Goal: Use online tool/utility: Utilize a website feature to perform a specific function

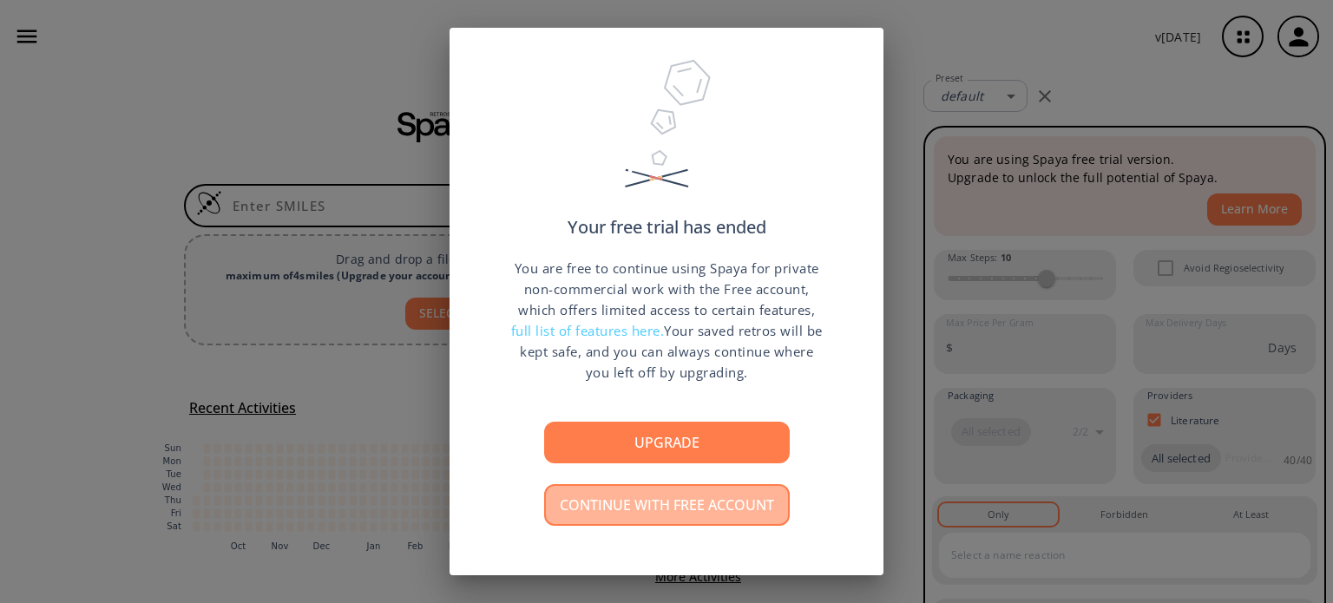
click at [670, 510] on button "Continue with free account" at bounding box center [667, 505] width 246 height 42
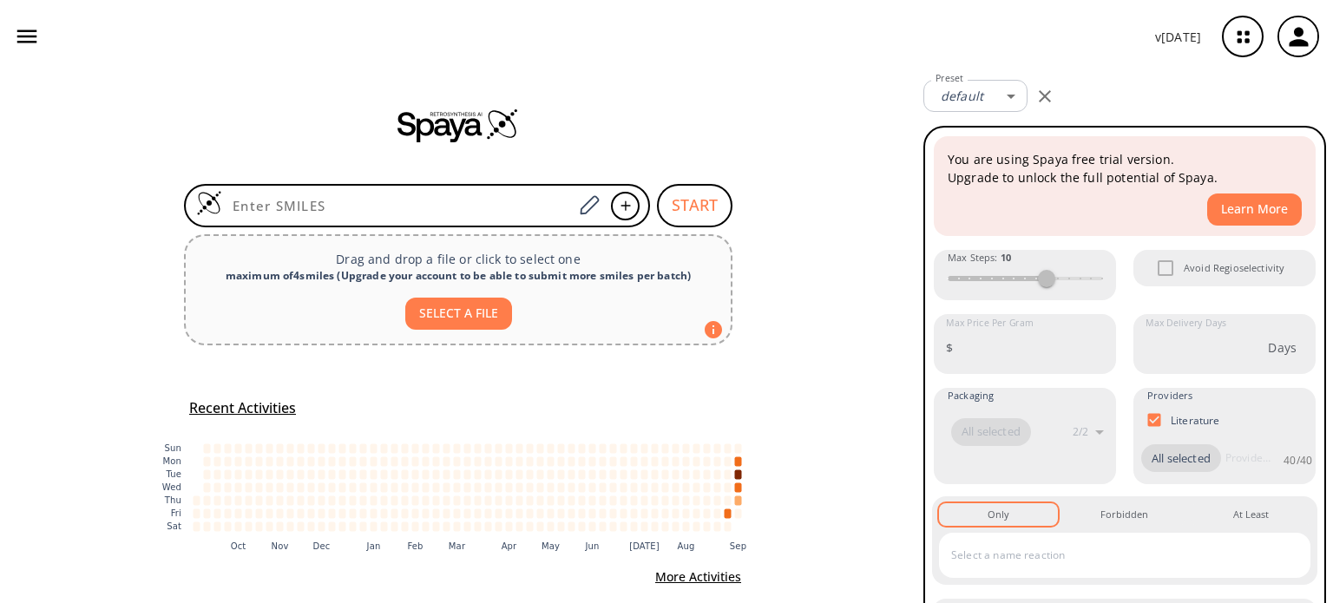
click at [1290, 34] on icon "button" at bounding box center [1298, 37] width 29 height 29
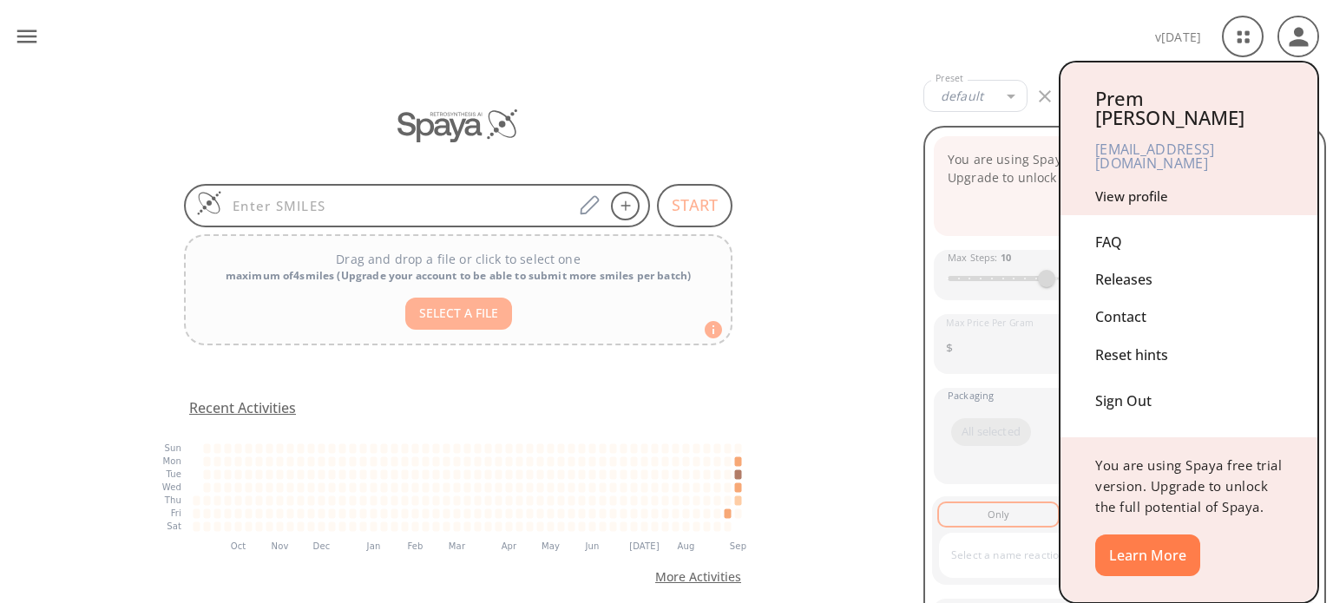
click at [753, 96] on div at bounding box center [666, 301] width 1333 height 603
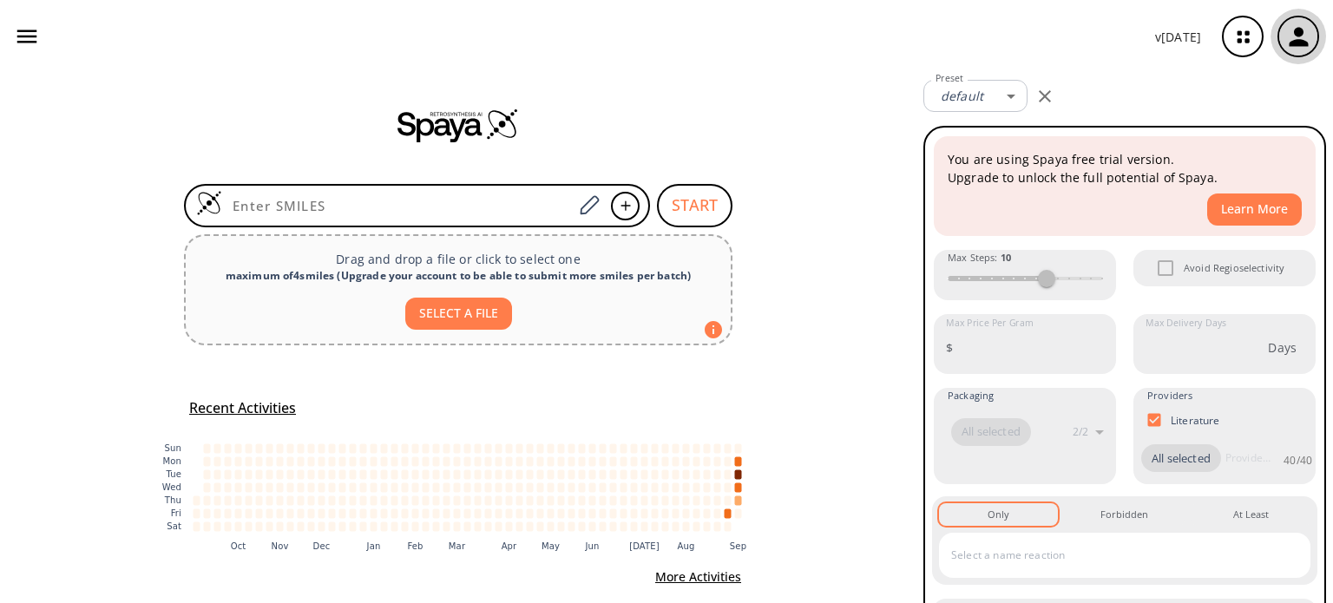
click at [1310, 45] on icon "button" at bounding box center [1298, 37] width 29 height 29
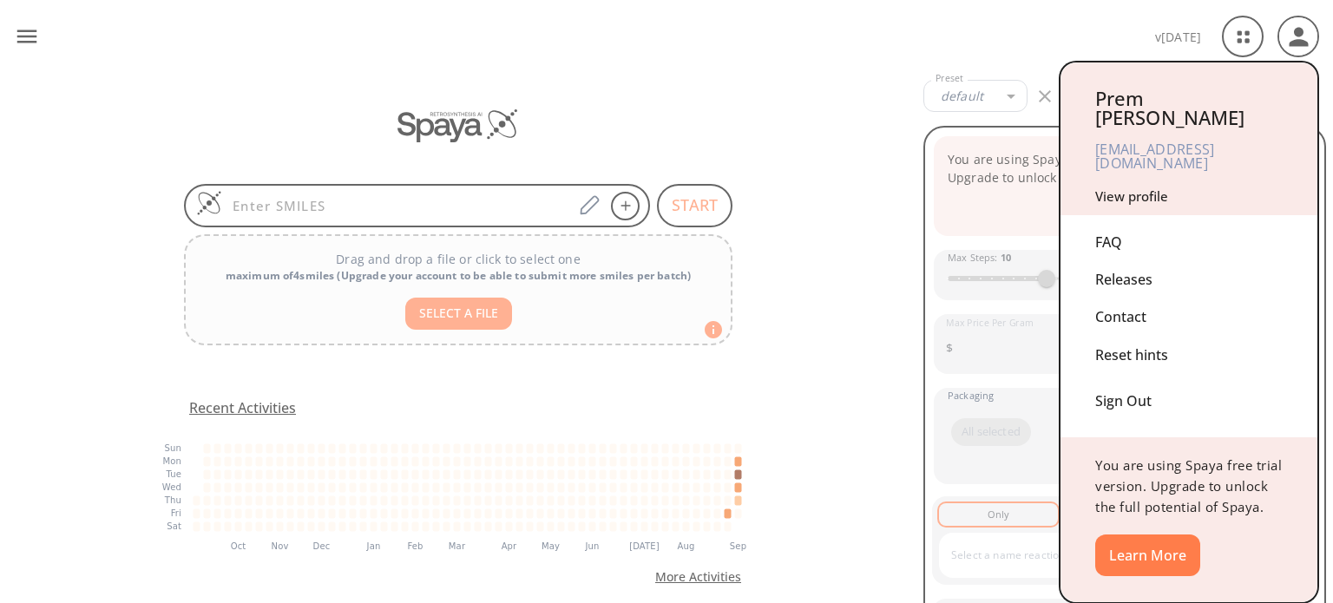
click at [1121, 374] on div "Sign Out" at bounding box center [1188, 397] width 187 height 46
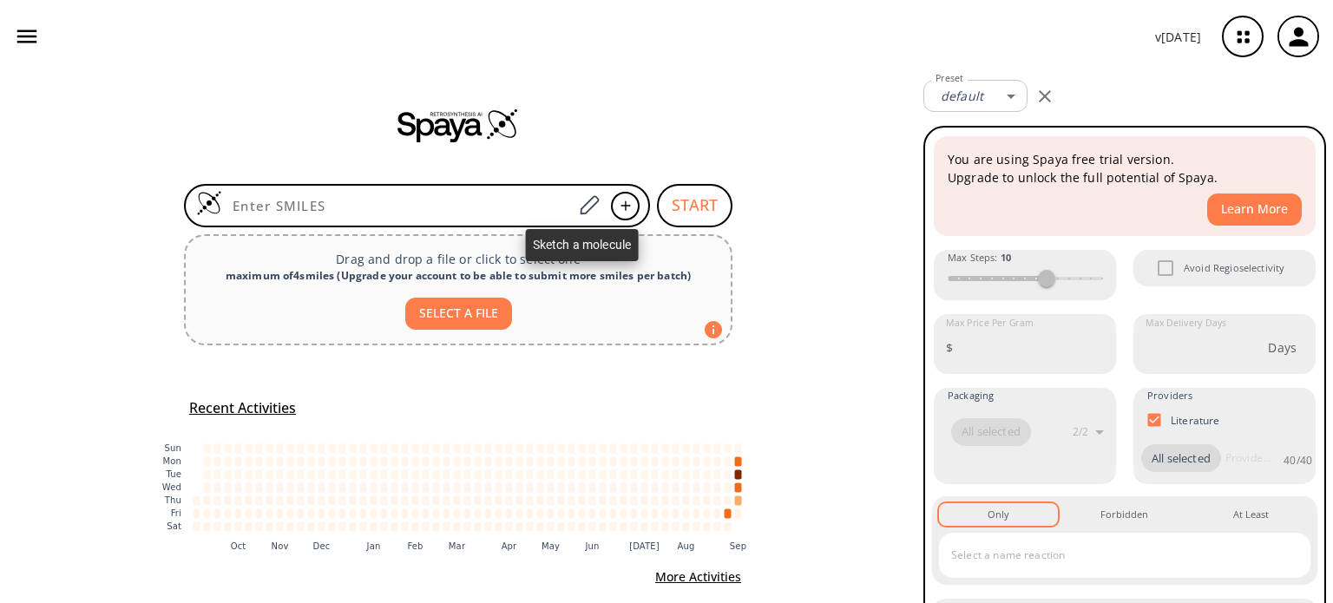
click at [588, 202] on icon at bounding box center [588, 205] width 23 height 23
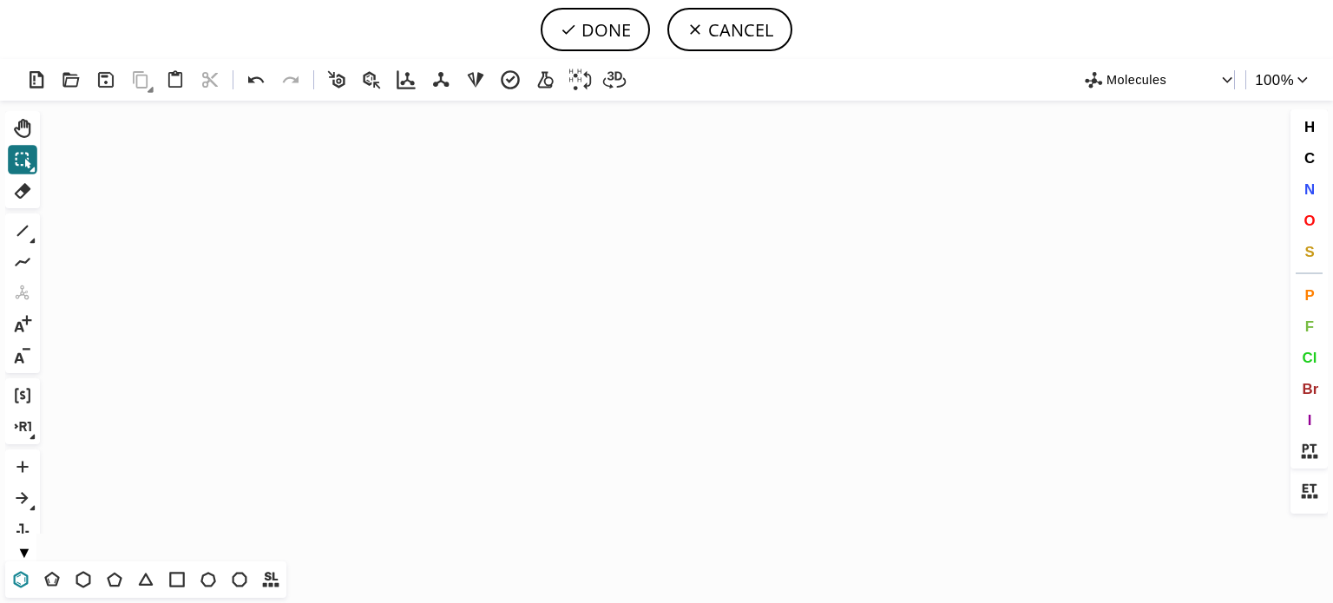
click at [17, 581] on icon at bounding box center [21, 579] width 23 height 23
click at [746, 384] on icon "Created with [PERSON_NAME] 2.3.0" at bounding box center [666, 331] width 1239 height 461
click at [28, 228] on icon at bounding box center [22, 231] width 23 height 23
click at [16, 572] on icon at bounding box center [21, 579] width 23 height 23
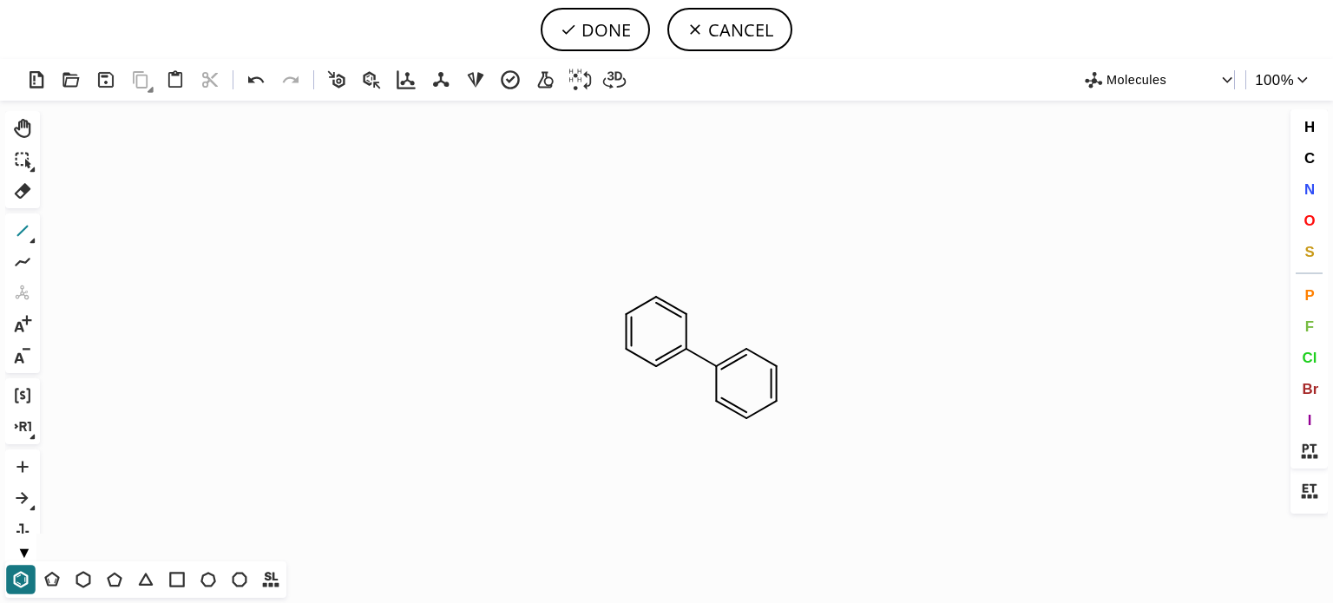
click at [23, 231] on icon at bounding box center [22, 231] width 11 height 11
click at [1312, 188] on span "N" at bounding box center [1308, 189] width 10 height 16
click at [719, 404] on tspan "N" at bounding box center [718, 404] width 9 height 13
click at [1308, 360] on span "Cl" at bounding box center [1309, 357] width 15 height 16
click at [715, 290] on tspan "Cl" at bounding box center [715, 290] width 11 height 13
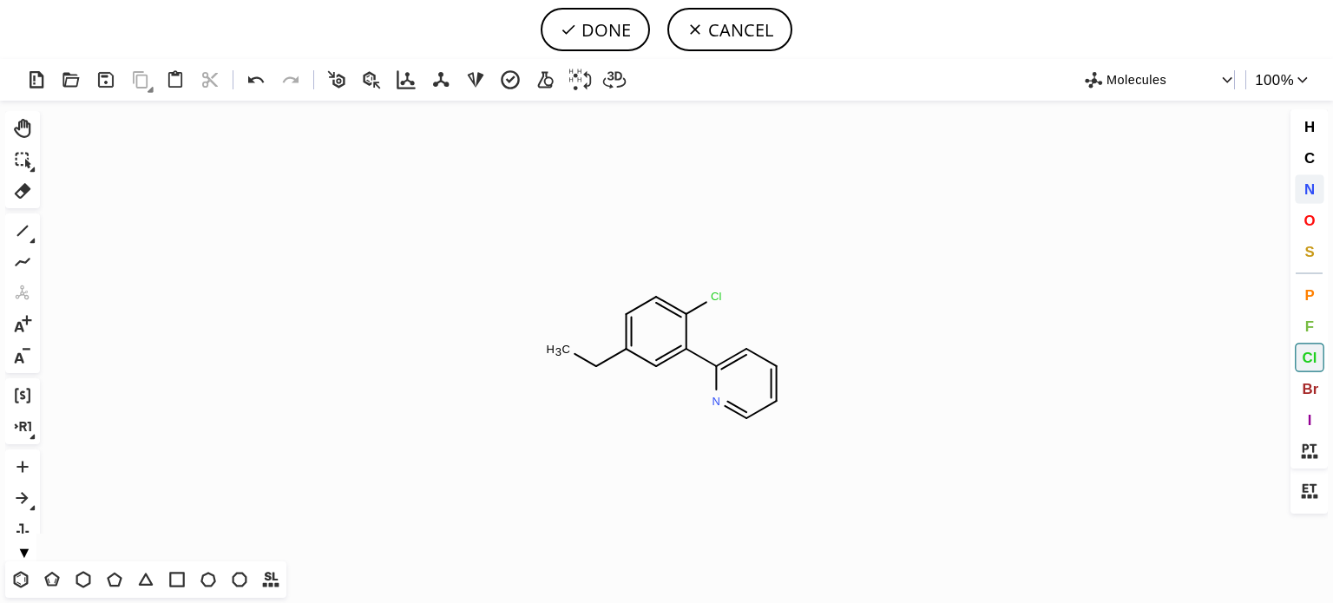
click at [1309, 189] on span "N" at bounding box center [1308, 189] width 10 height 16
click at [593, 371] on tspan "N" at bounding box center [592, 370] width 9 height 13
click at [1308, 220] on span "O" at bounding box center [1308, 220] width 11 height 16
click at [577, 344] on tspan "O" at bounding box center [577, 344] width 9 height 13
click at [604, 30] on button "DONE" at bounding box center [595, 29] width 109 height 43
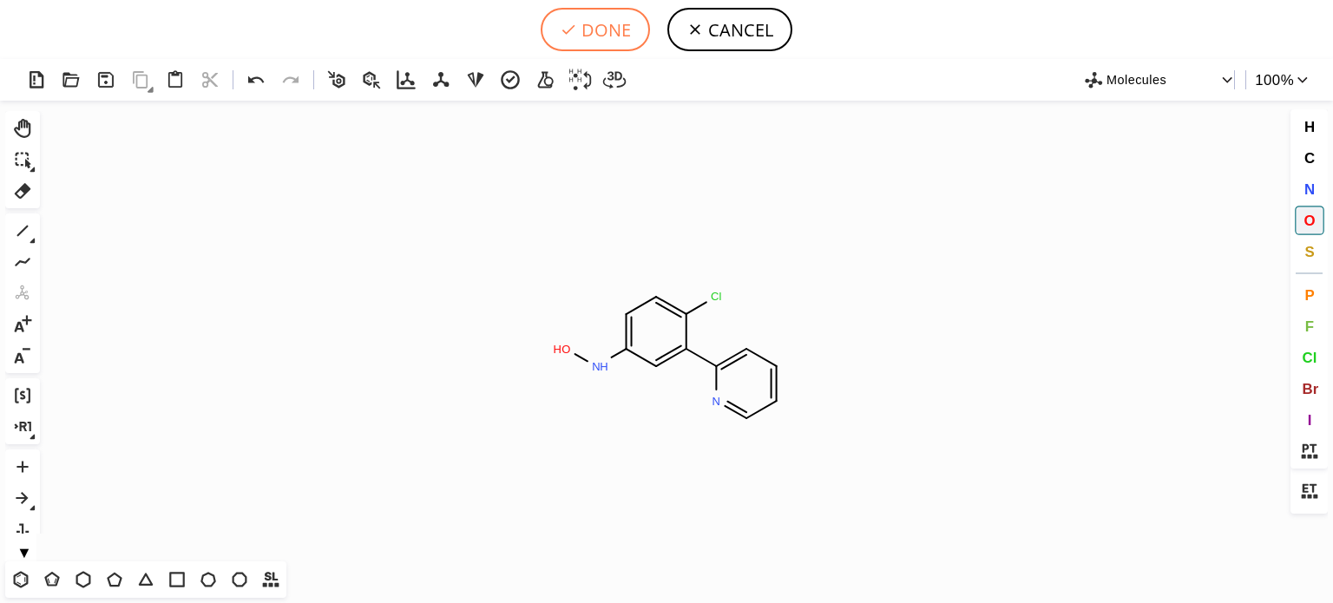
type input "C1(C2C(Cl)=CC=C(NO)C=2)N=CC=CC=1"
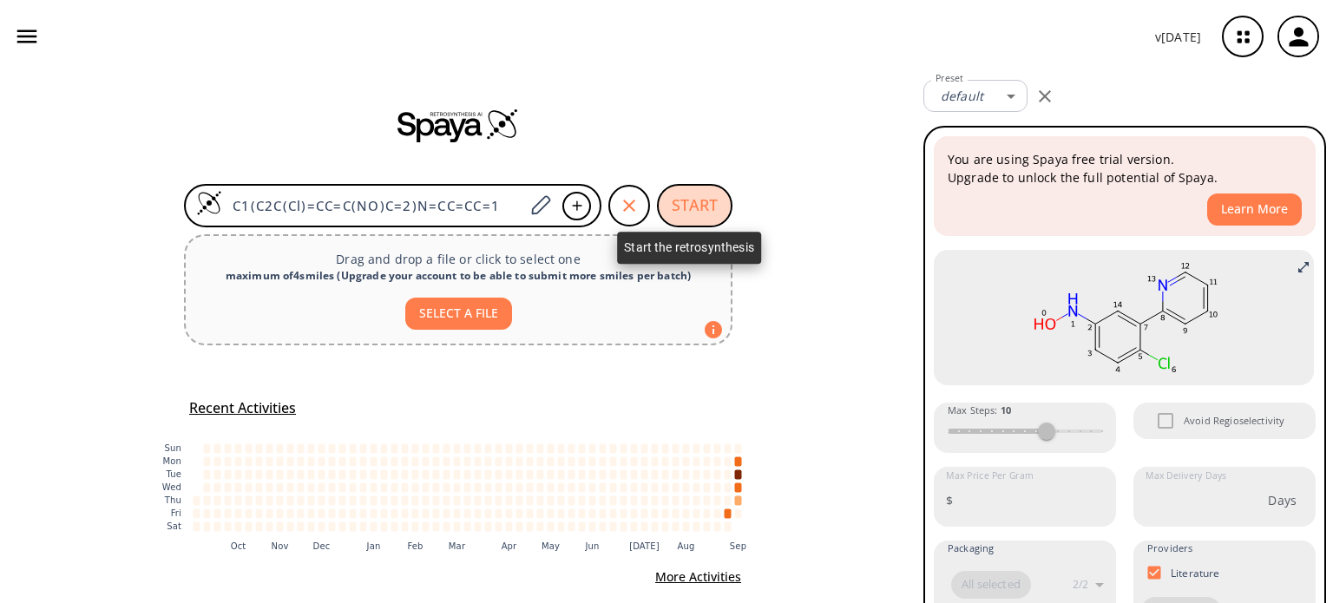
click at [704, 213] on button "START" at bounding box center [695, 205] width 76 height 43
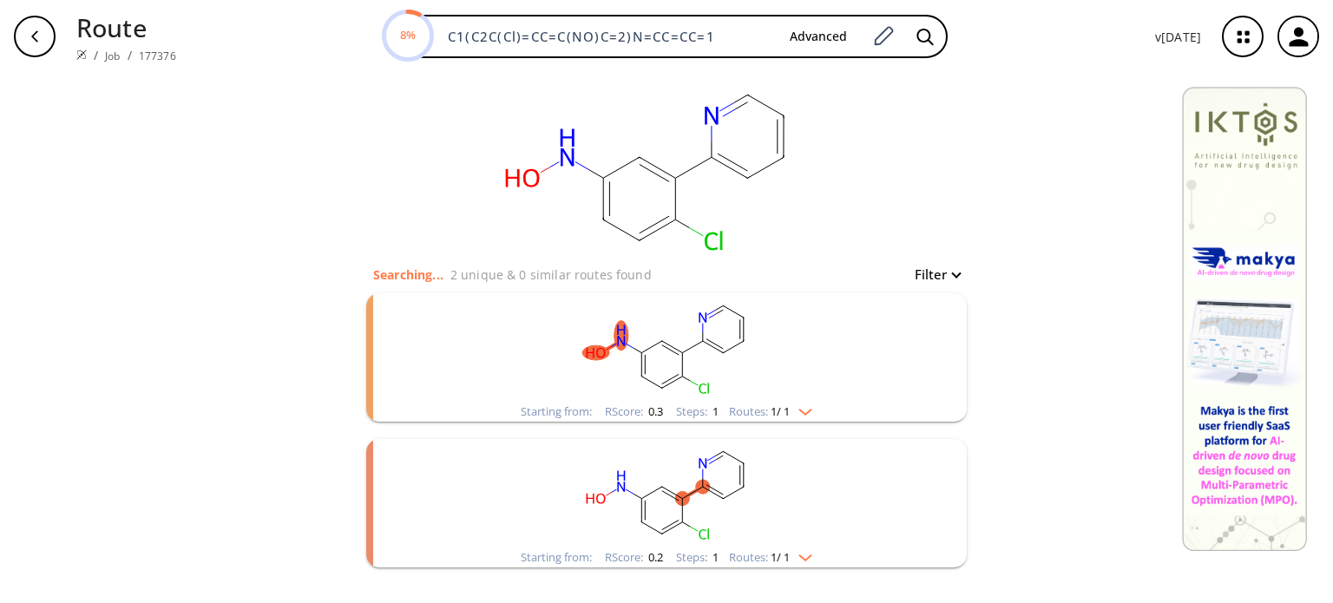
click at [791, 409] on img "clusters" at bounding box center [801, 409] width 23 height 14
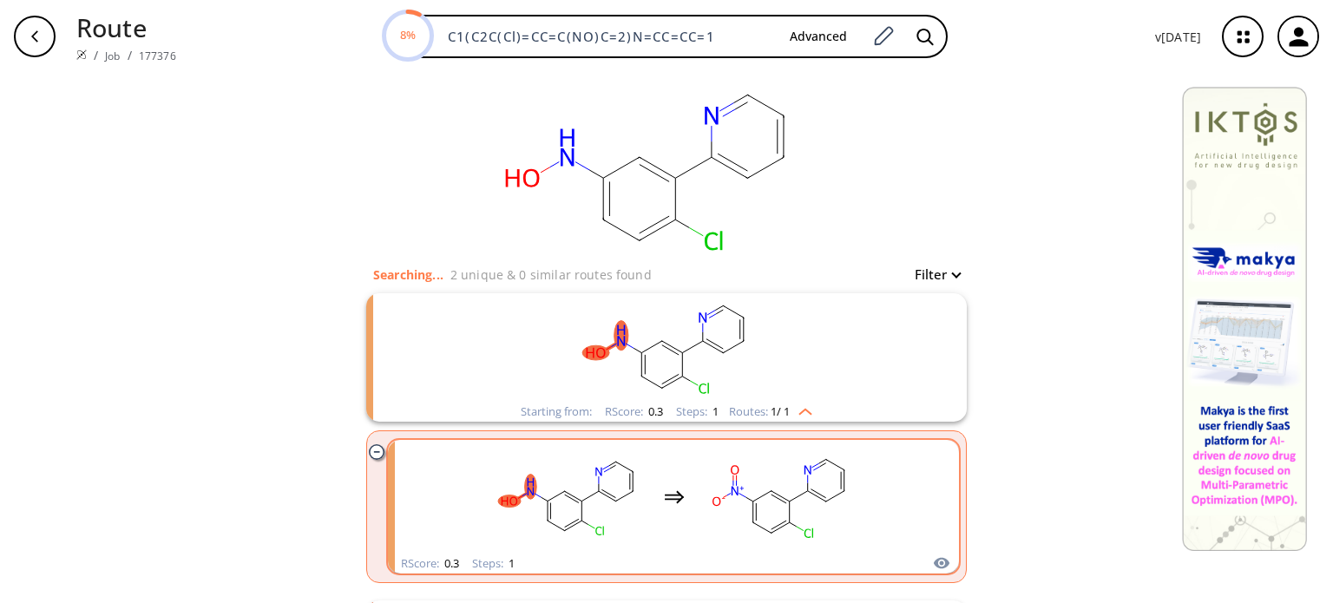
click at [708, 521] on rect "clusters" at bounding box center [780, 497] width 156 height 108
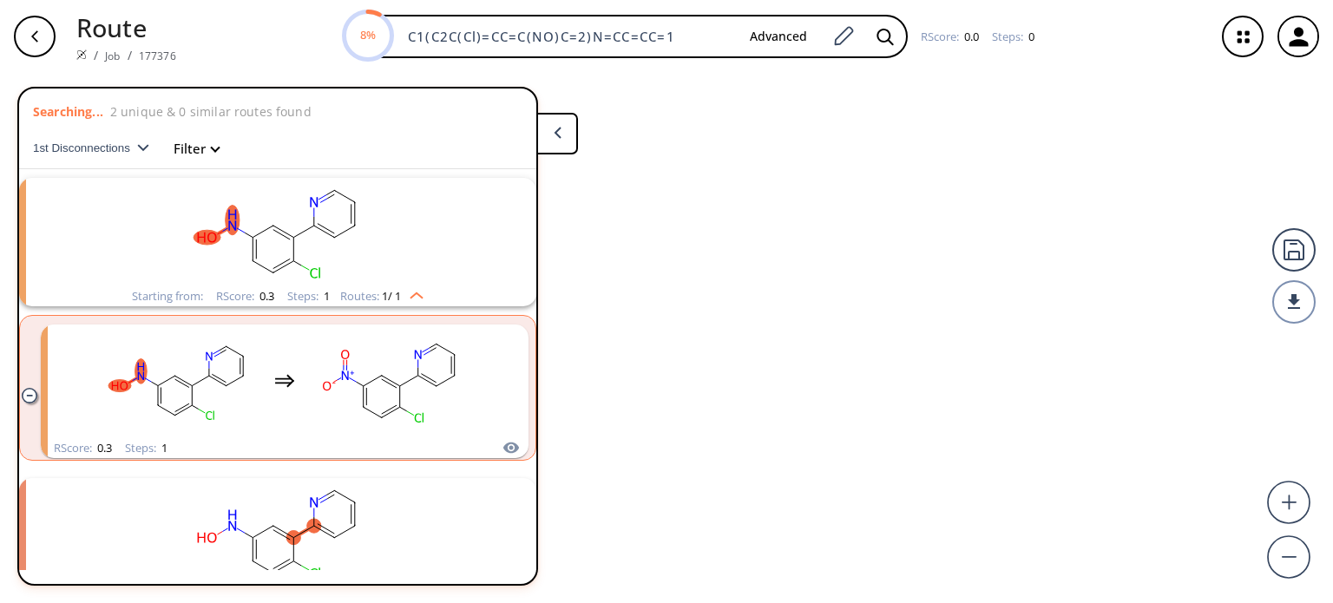
scroll to position [38, 0]
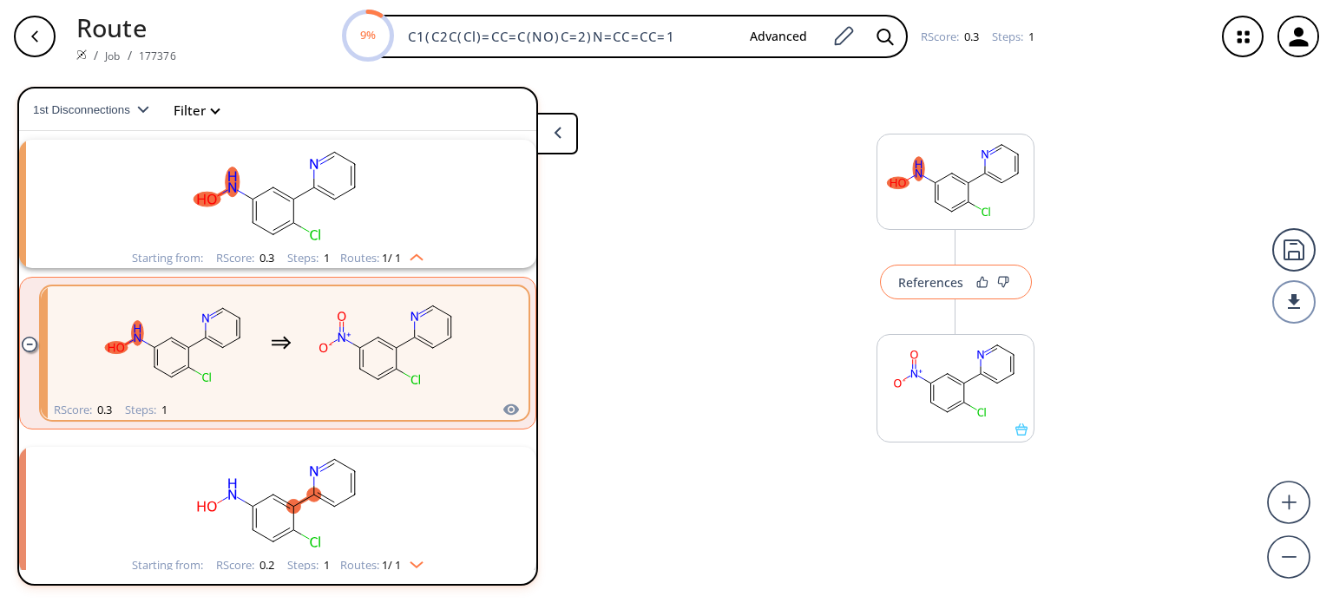
click at [927, 284] on div "References" at bounding box center [930, 282] width 65 height 11
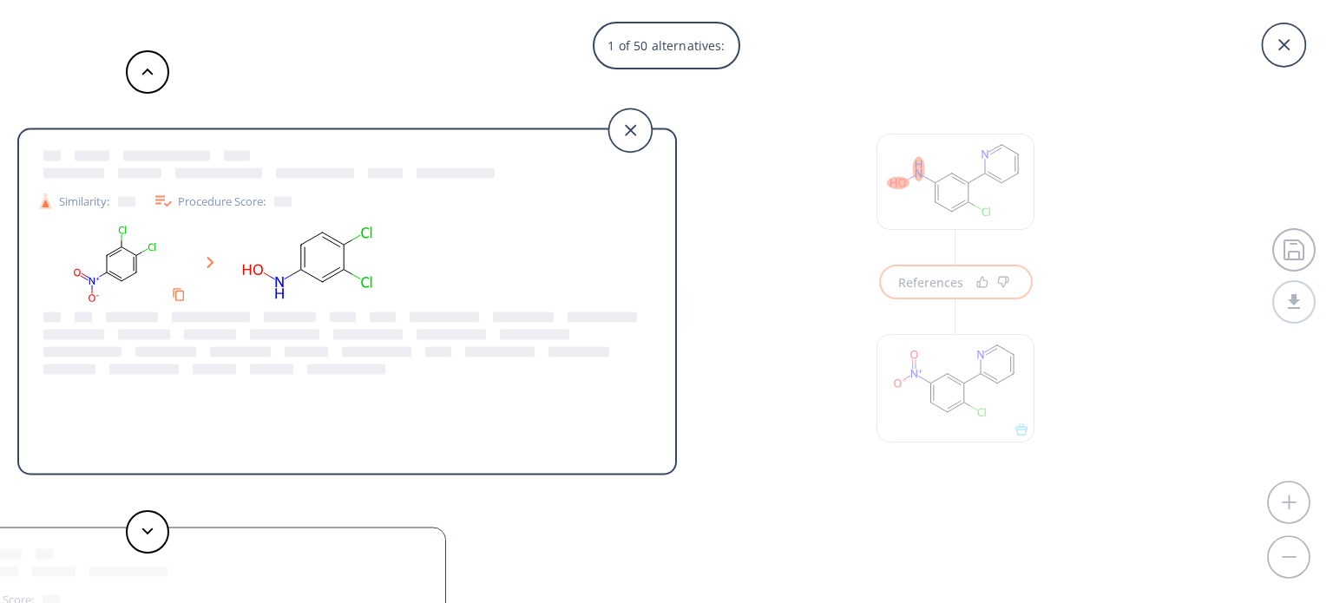
click at [1002, 375] on div "1 of 50 alternatives: Similarity: Procedure Score: Similarity: Procedure Score:…" at bounding box center [666, 301] width 1333 height 603
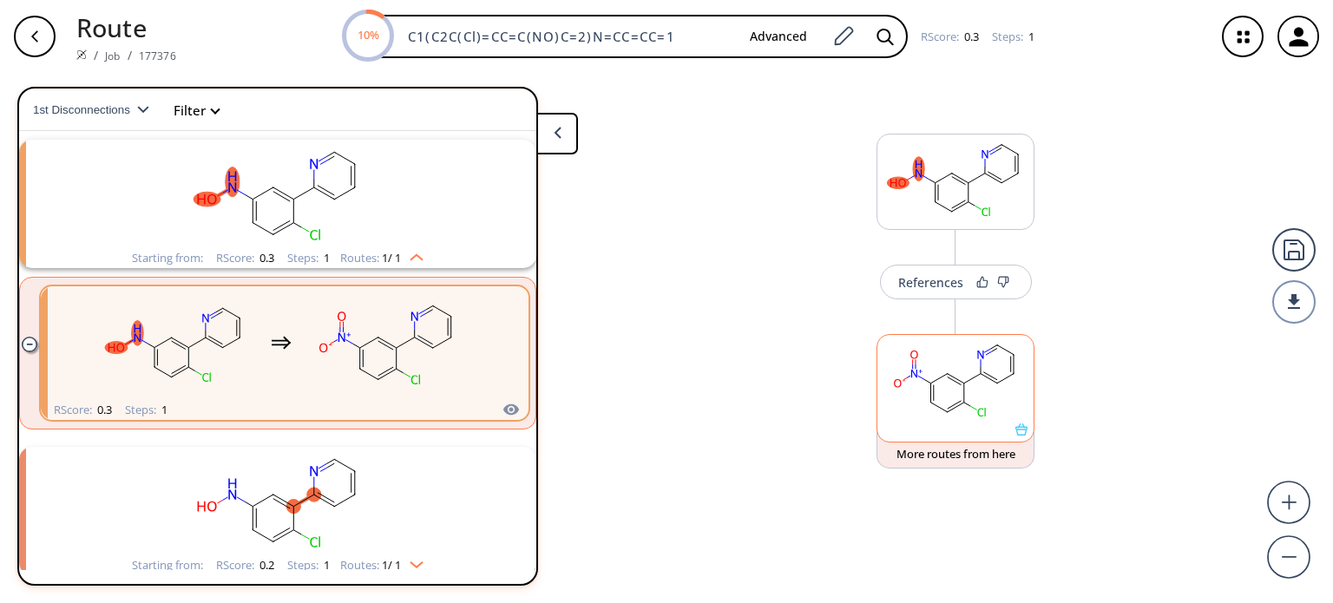
click at [995, 391] on rect at bounding box center [955, 379] width 156 height 89
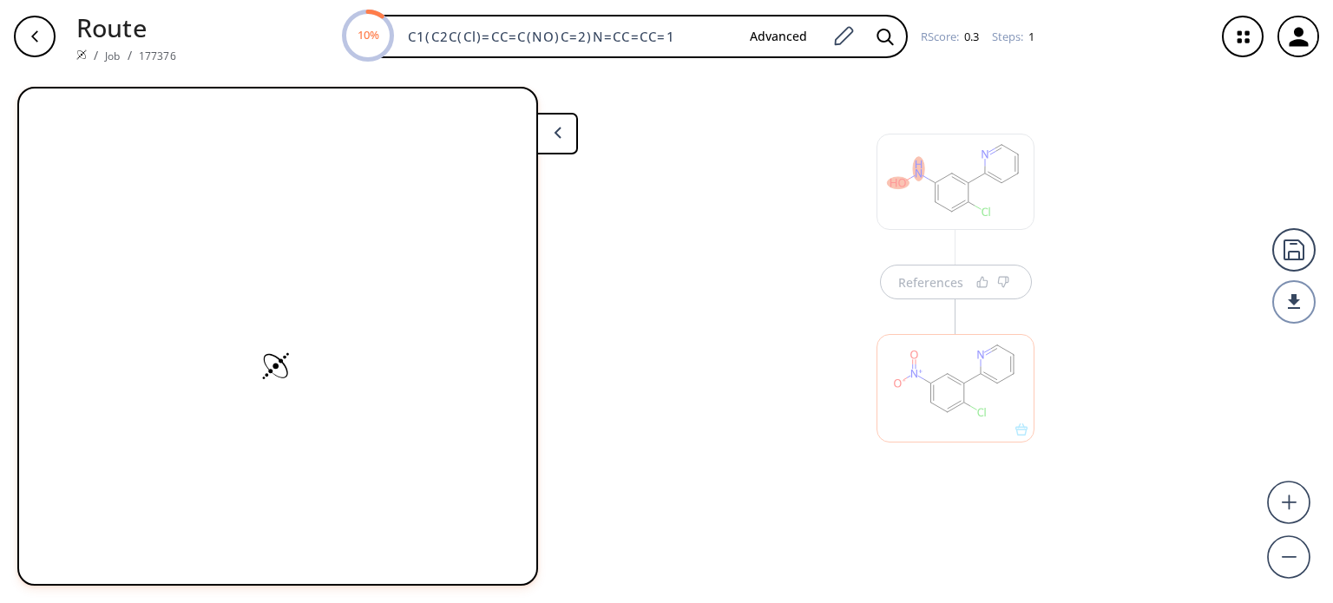
scroll to position [0, 0]
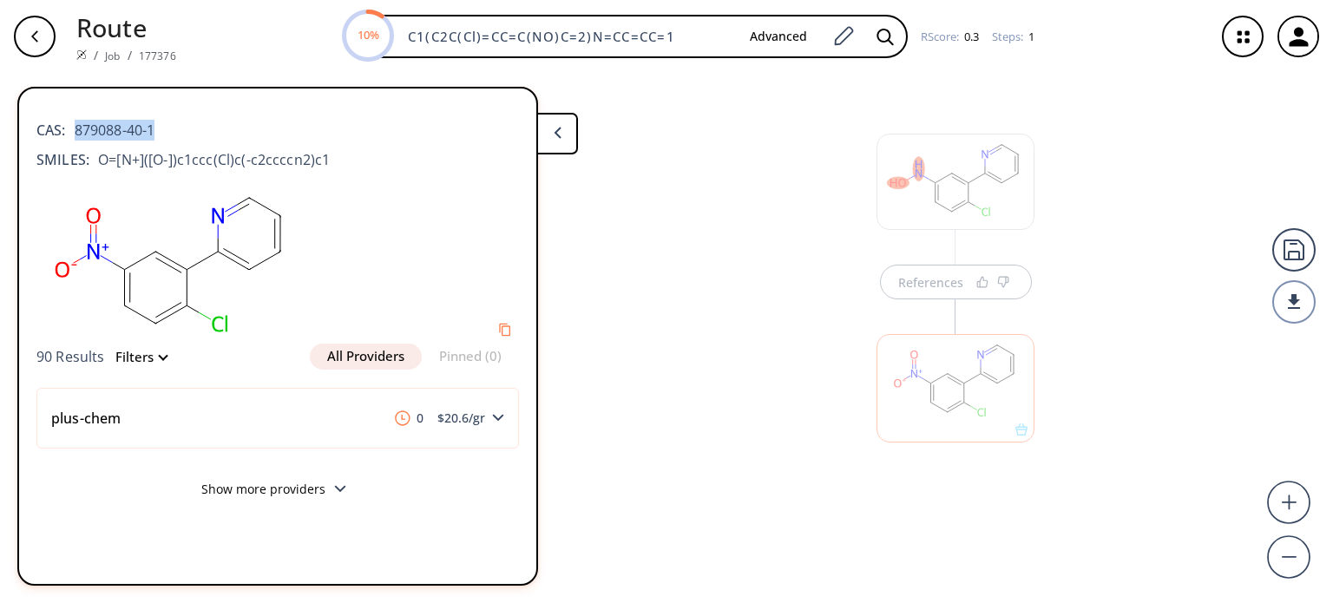
drag, startPoint x: 140, startPoint y: 128, endPoint x: 70, endPoint y: 132, distance: 69.6
click at [73, 129] on div "CAS: 879088-40-1" at bounding box center [277, 121] width 483 height 38
copy span "879088-40-1"
click at [1294, 37] on icon "button" at bounding box center [1298, 37] width 29 height 29
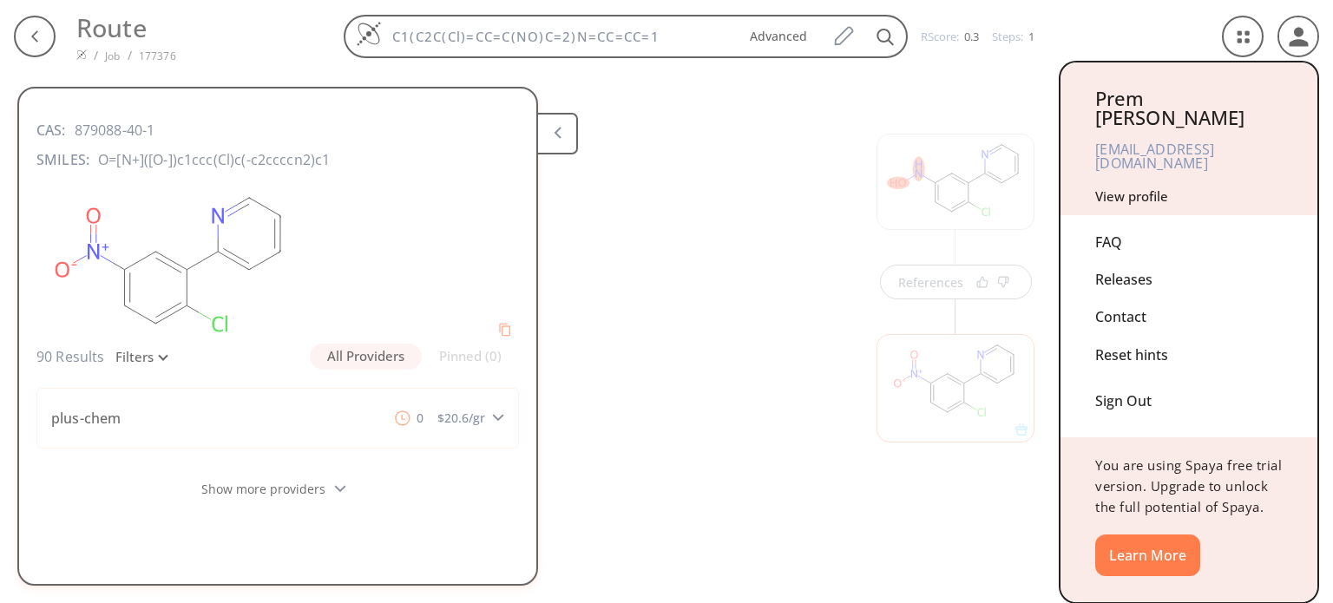
click at [1115, 374] on div "Sign Out" at bounding box center [1188, 397] width 187 height 46
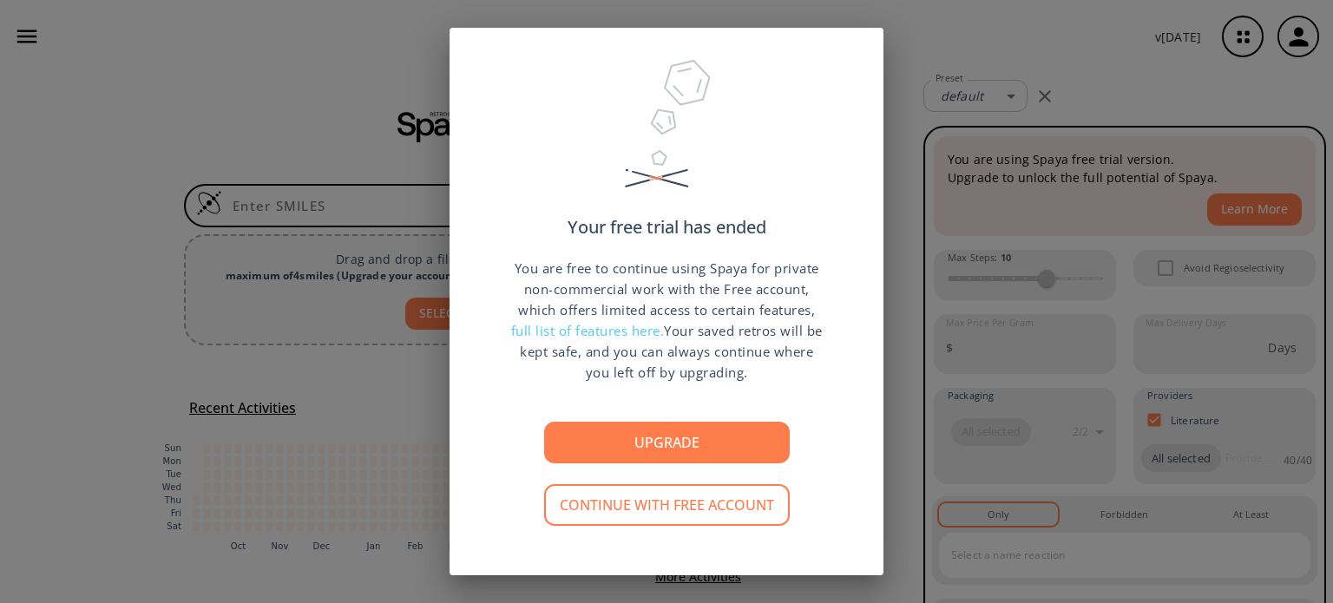
click at [912, 358] on div "Your free trial has ended You are free to continue using Spaya for private non-…" at bounding box center [666, 301] width 1333 height 603
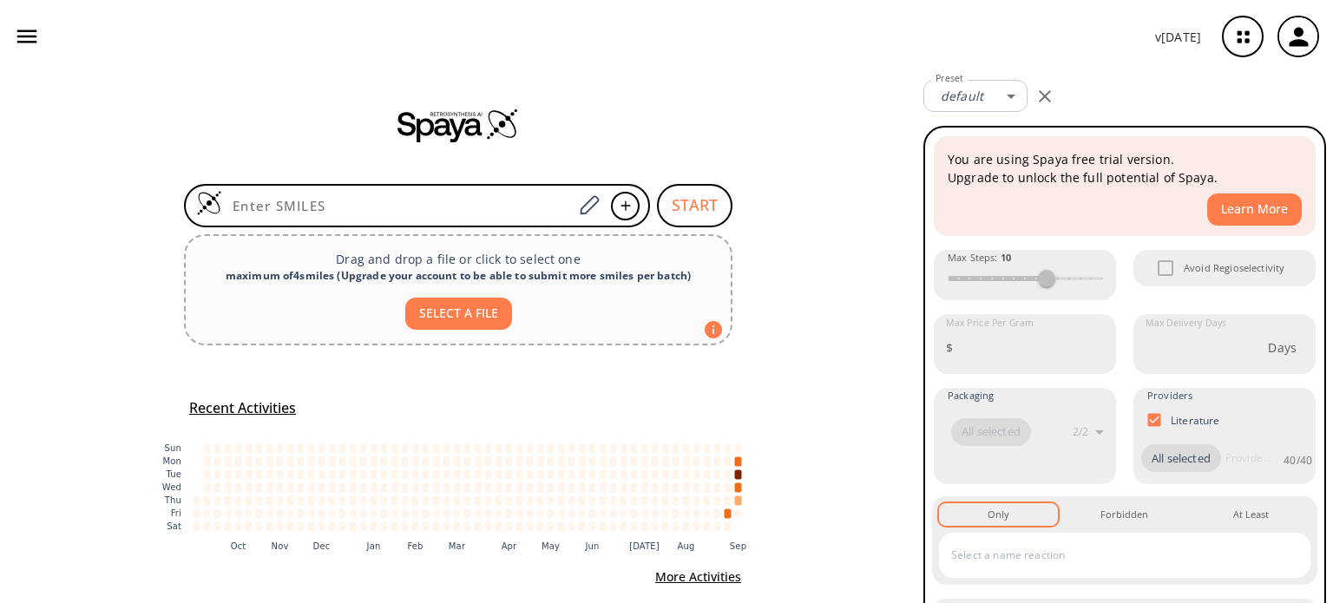
click at [1302, 44] on icon "button" at bounding box center [1298, 36] width 19 height 19
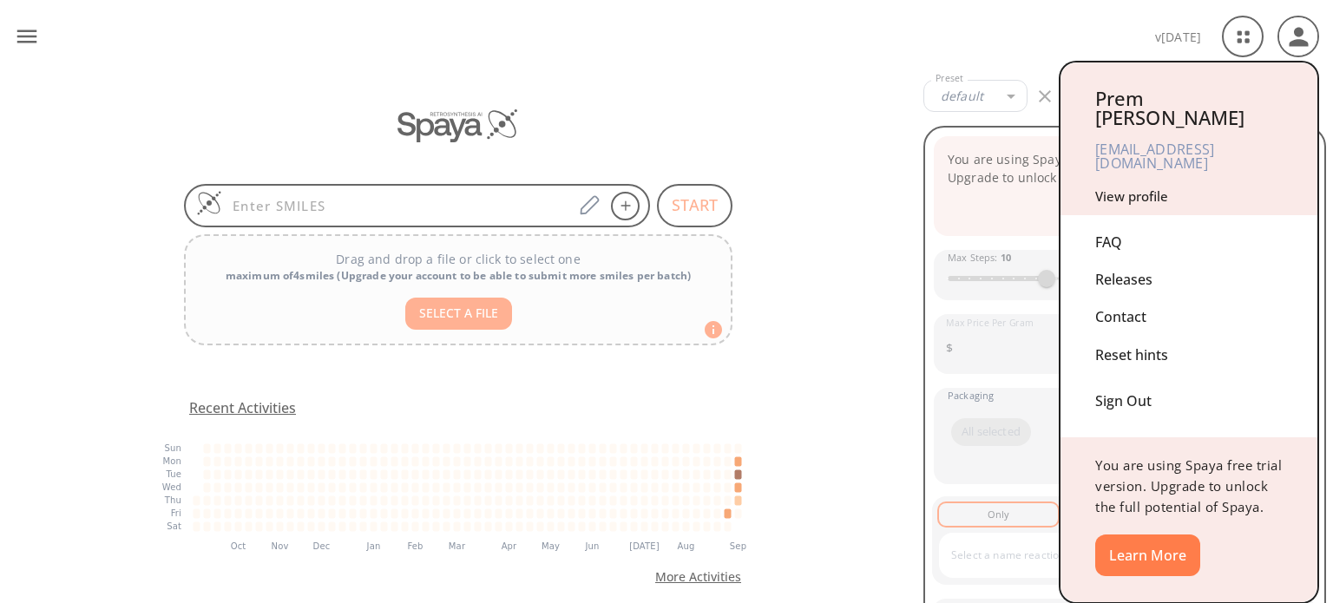
click at [1139, 374] on div "Sign Out" at bounding box center [1188, 397] width 187 height 46
